Goal: Share content: Share content

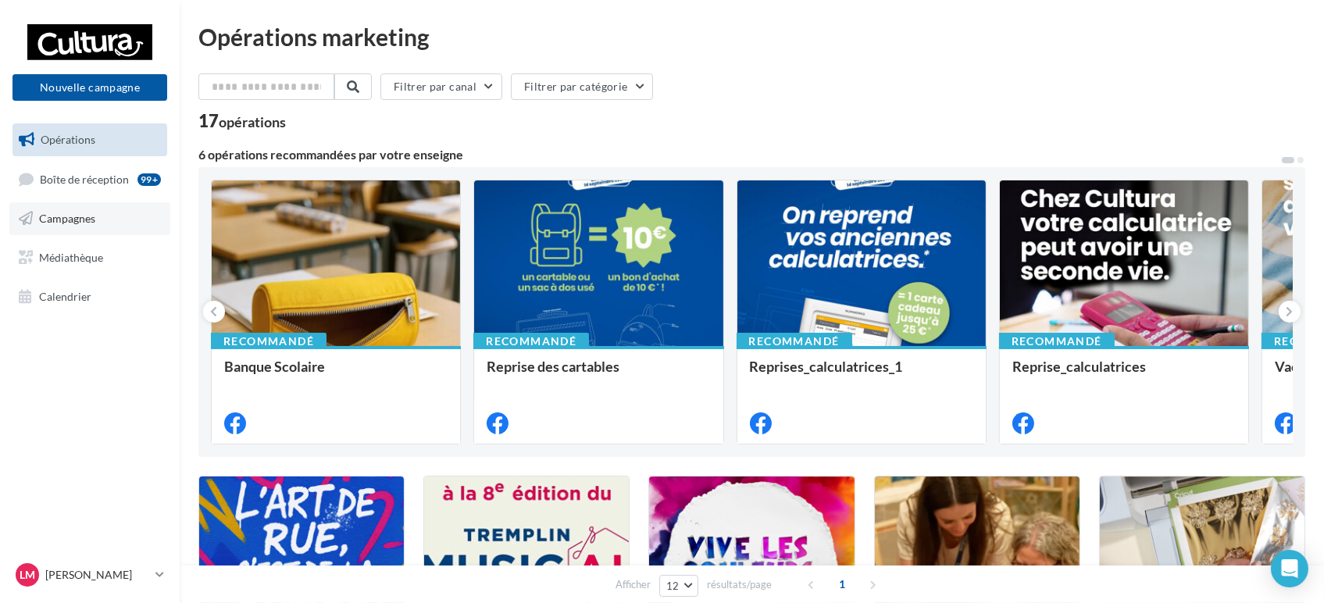
click at [62, 208] on link "Campagnes" at bounding box center [89, 218] width 161 height 33
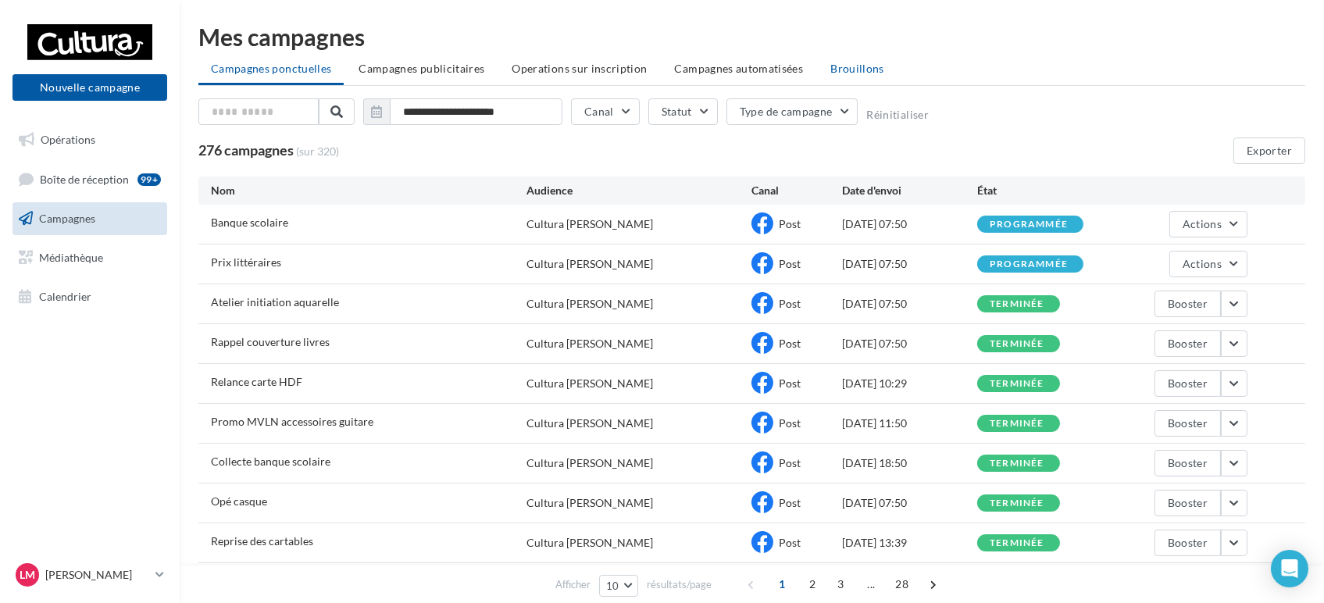
click at [866, 70] on span "Brouillons" at bounding box center [857, 68] width 54 height 13
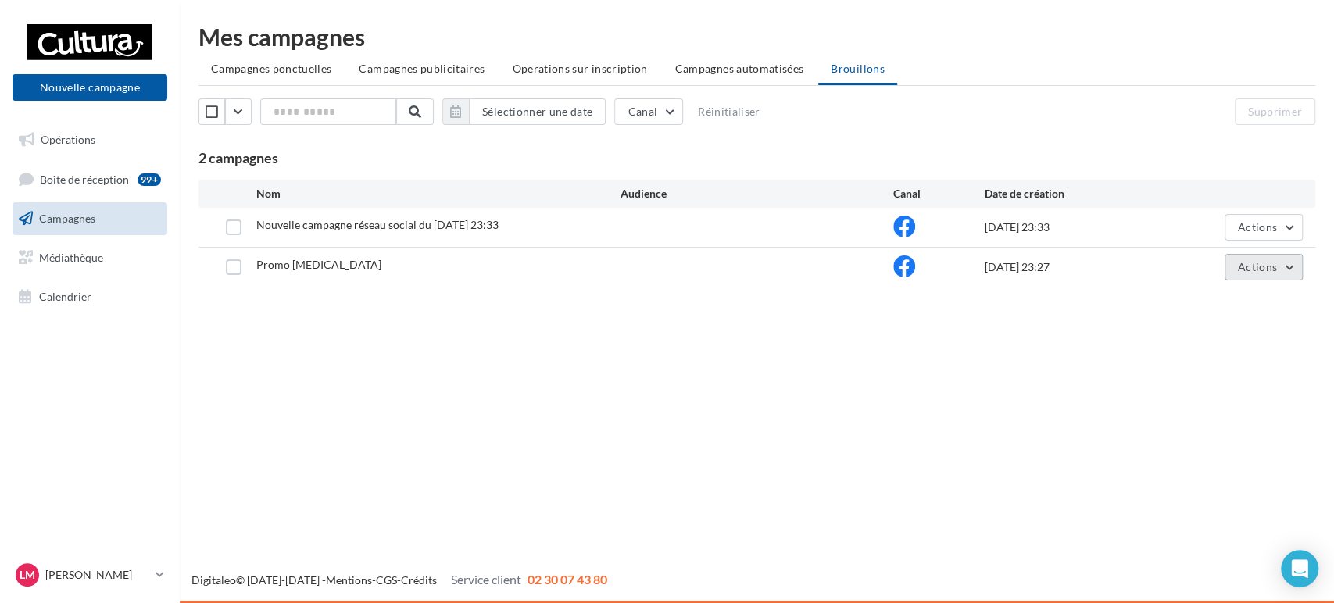
click at [1266, 269] on span "Actions" at bounding box center [1256, 266] width 39 height 13
click at [1241, 301] on button "Editer" at bounding box center [1224, 304] width 156 height 41
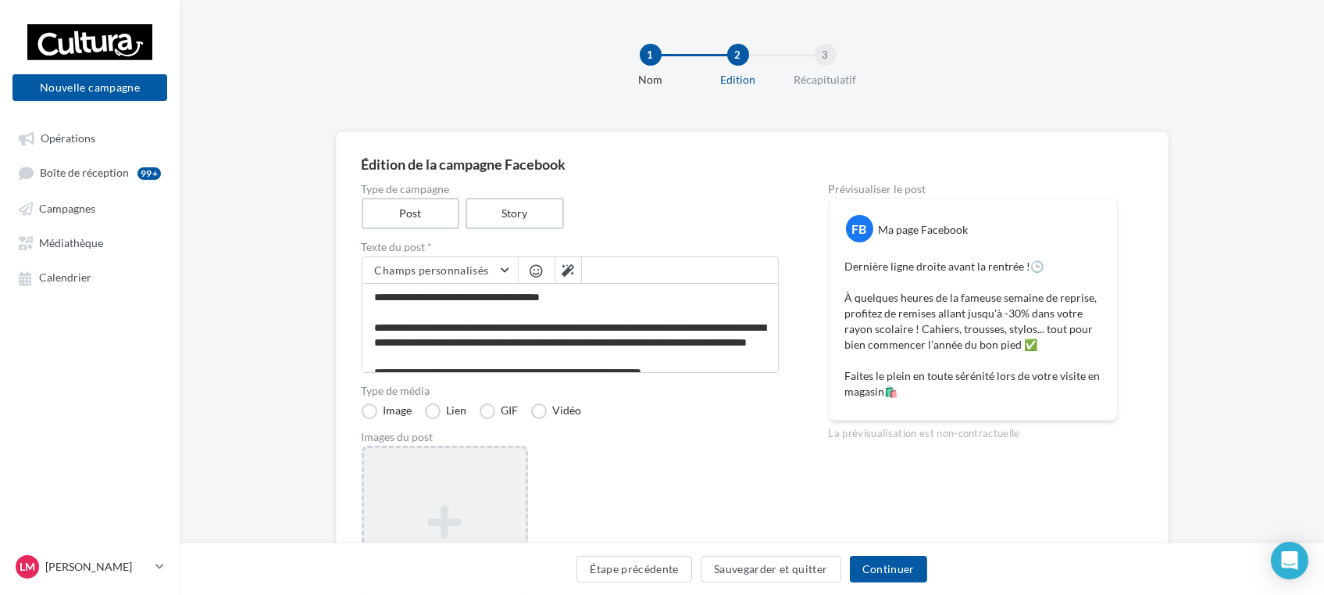
drag, startPoint x: 389, startPoint y: 467, endPoint x: 434, endPoint y: 496, distance: 53.1
click at [397, 467] on div "Ajouter une image Format: png, jpg" at bounding box center [445, 546] width 166 height 203
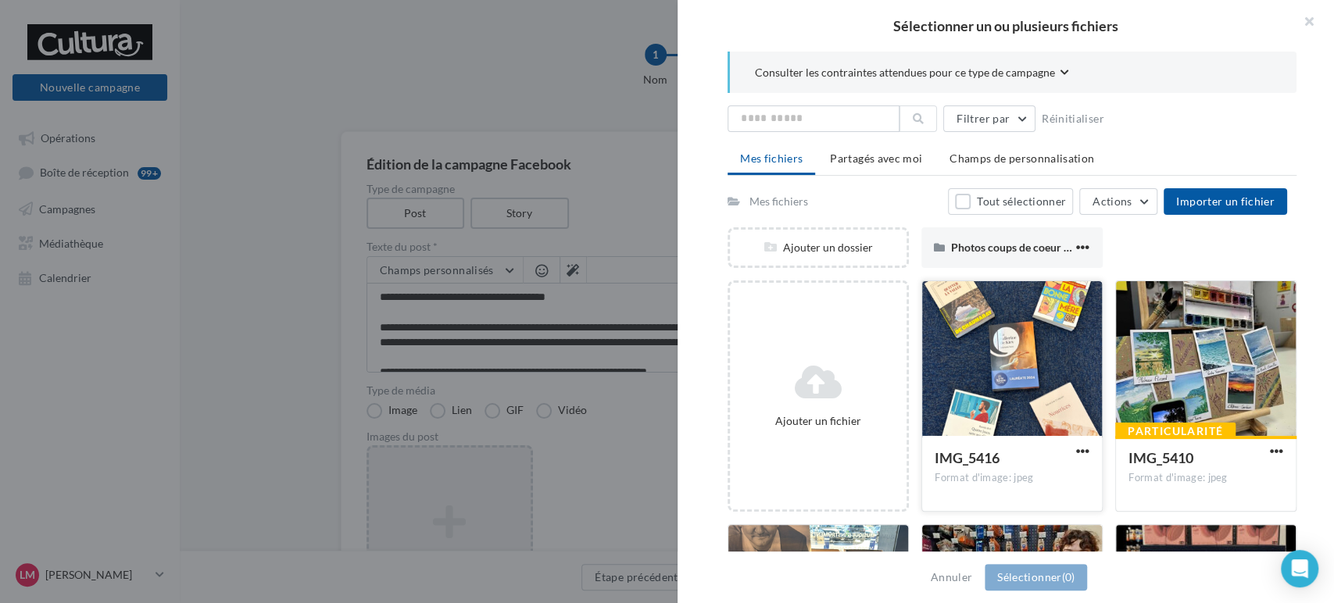
click at [971, 351] on div at bounding box center [1012, 359] width 180 height 156
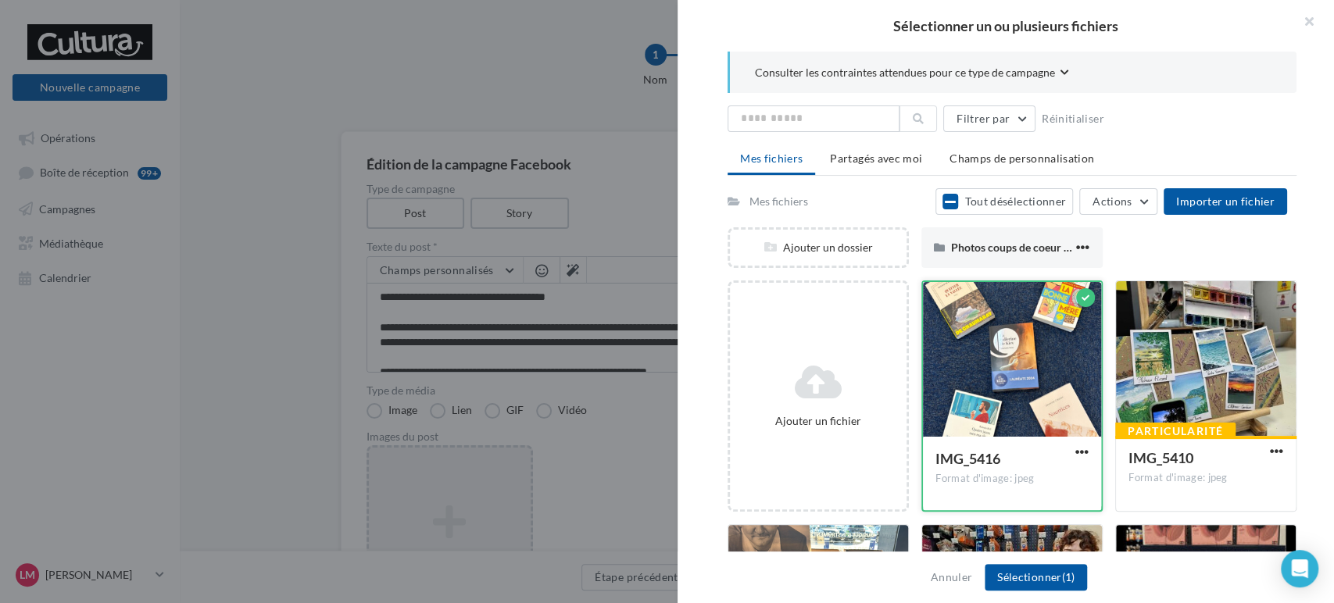
click at [981, 362] on div at bounding box center [1012, 360] width 178 height 156
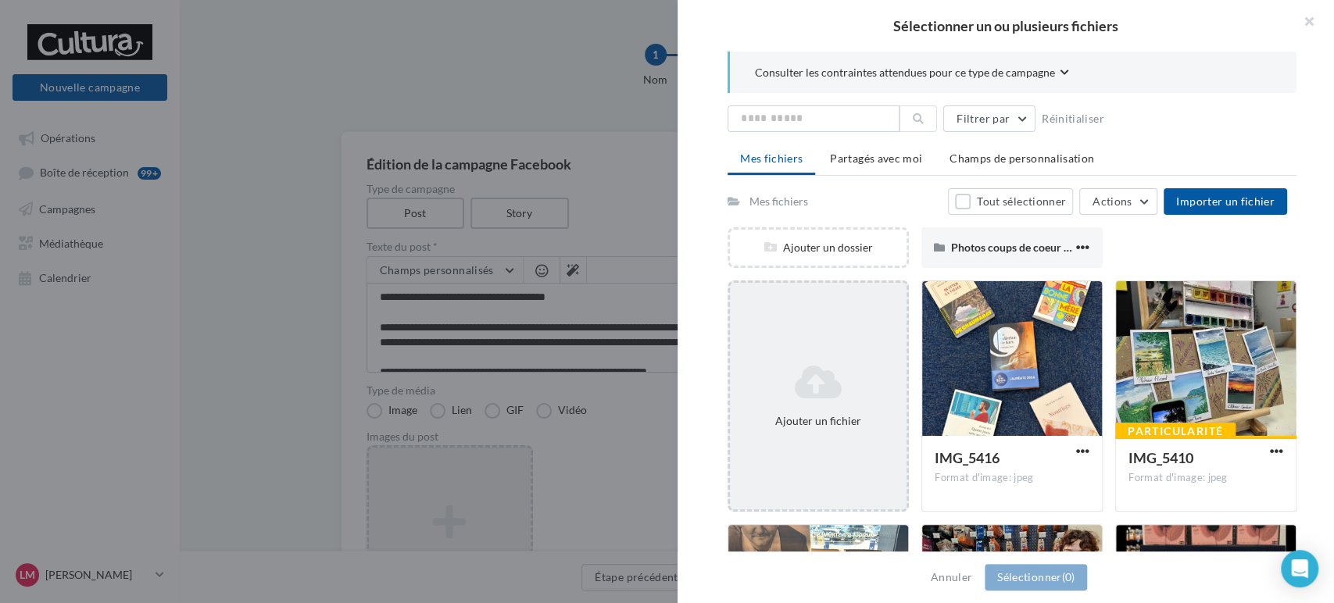
click at [805, 373] on icon at bounding box center [818, 381] width 164 height 37
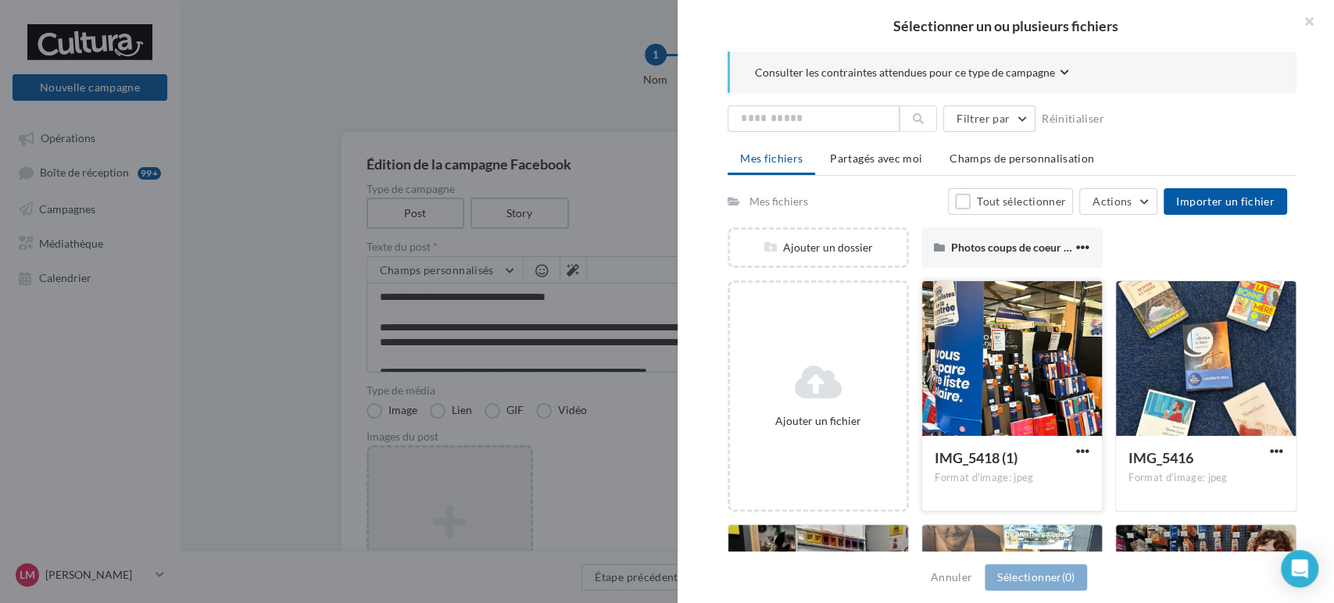
click at [966, 361] on div at bounding box center [1012, 359] width 180 height 156
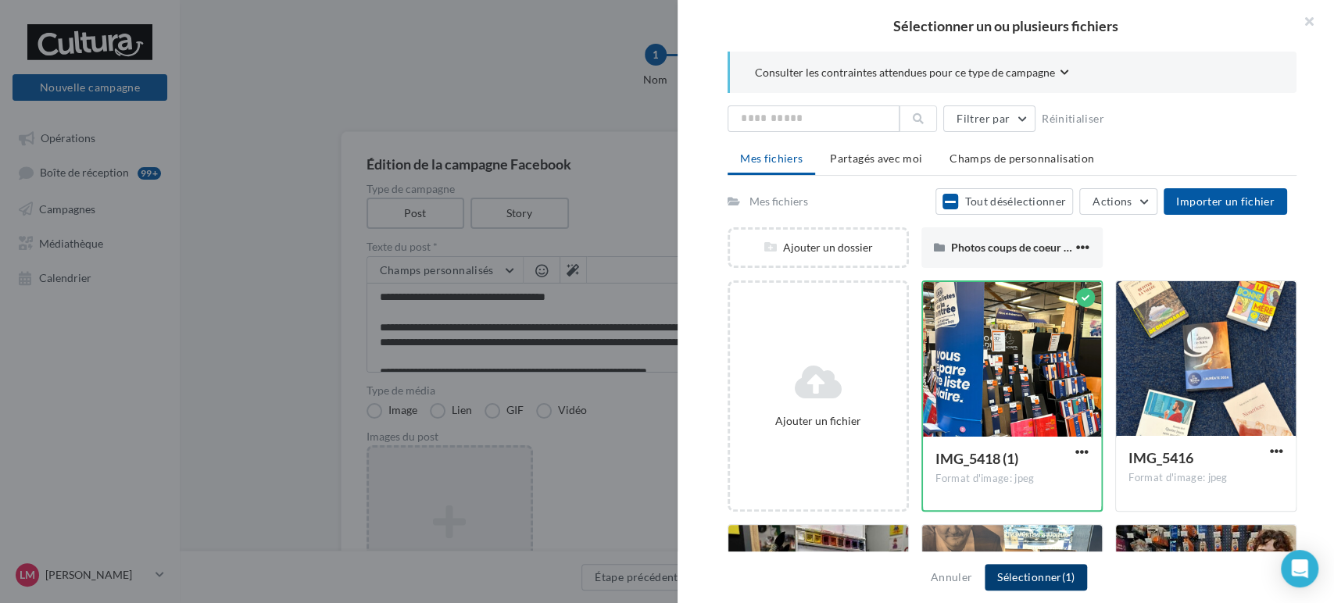
click at [1032, 575] on button "Sélectionner (1)" at bounding box center [1035, 577] width 102 height 27
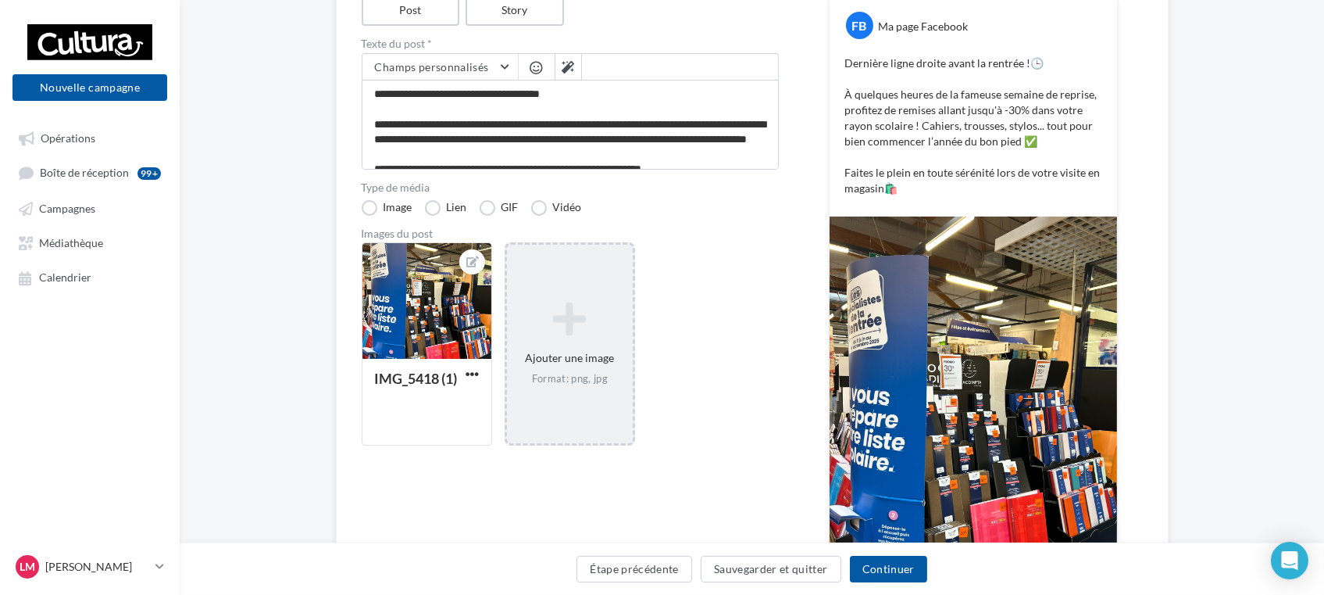
scroll to position [173, 0]
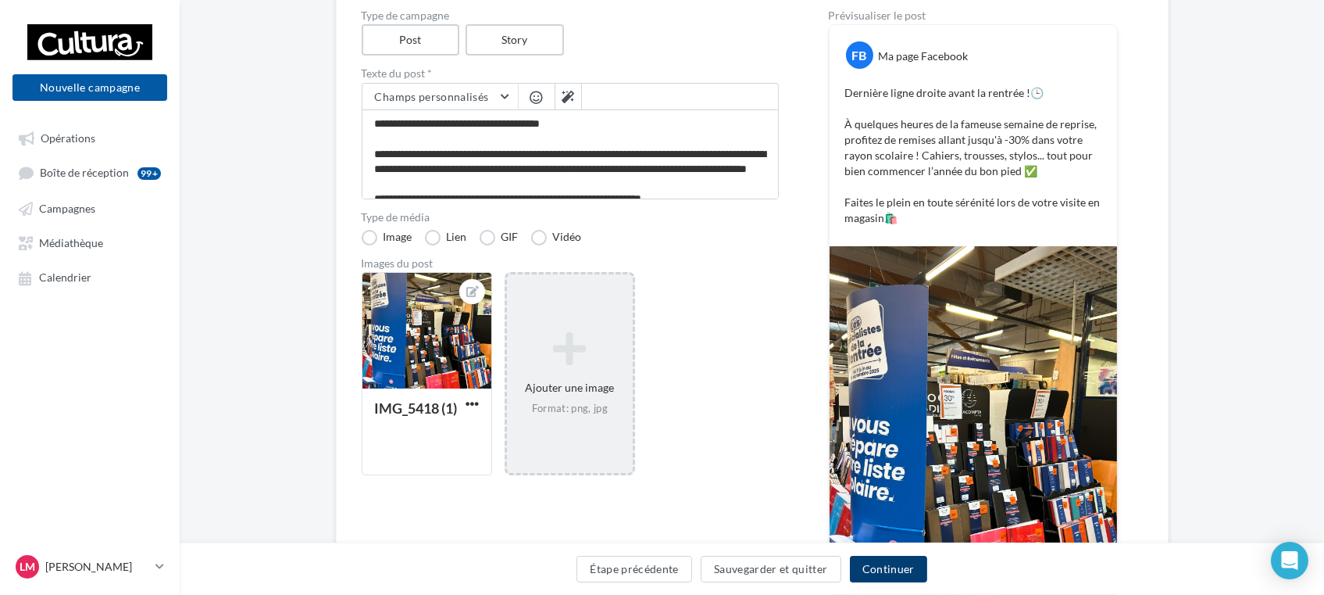
click at [886, 561] on button "Continuer" at bounding box center [888, 568] width 77 height 27
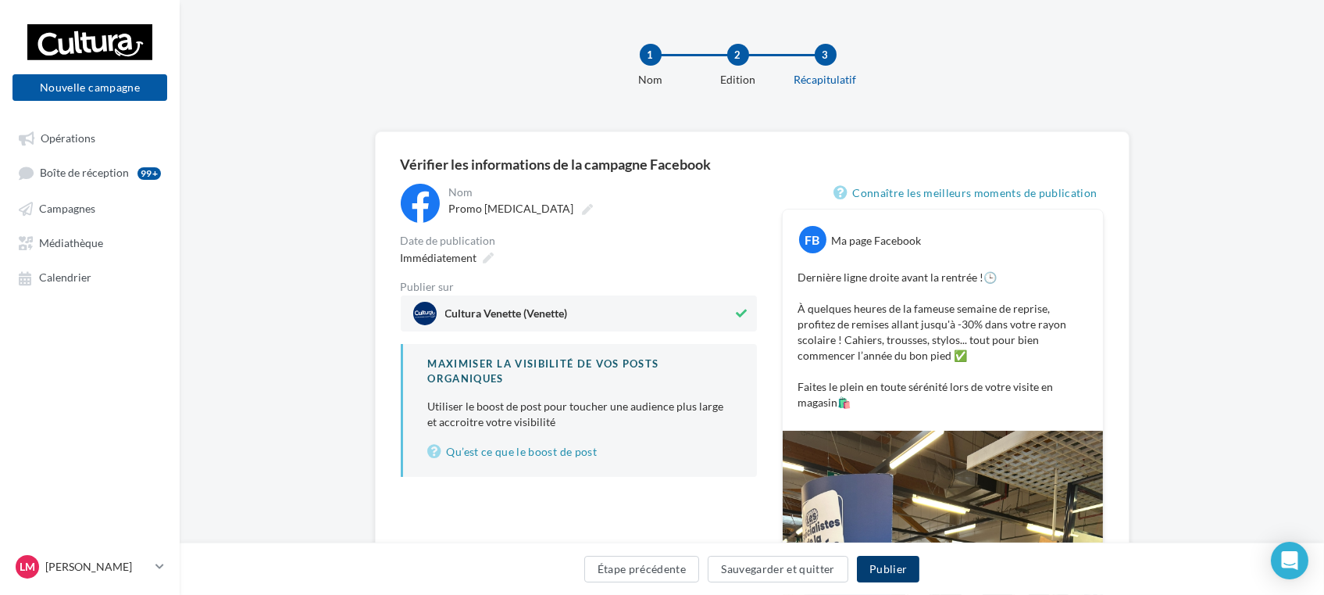
click at [881, 573] on button "Publier" at bounding box center [888, 568] width 62 height 27
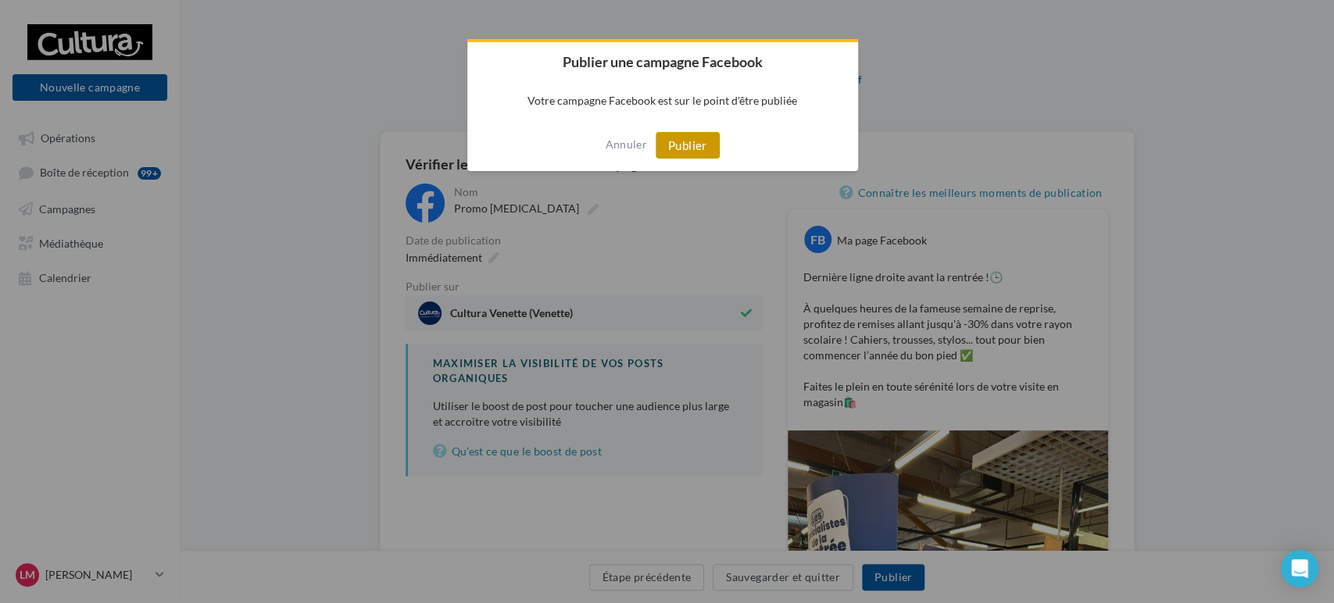
click at [684, 137] on button "Publier" at bounding box center [687, 145] width 64 height 27
